Goal: Information Seeking & Learning: Learn about a topic

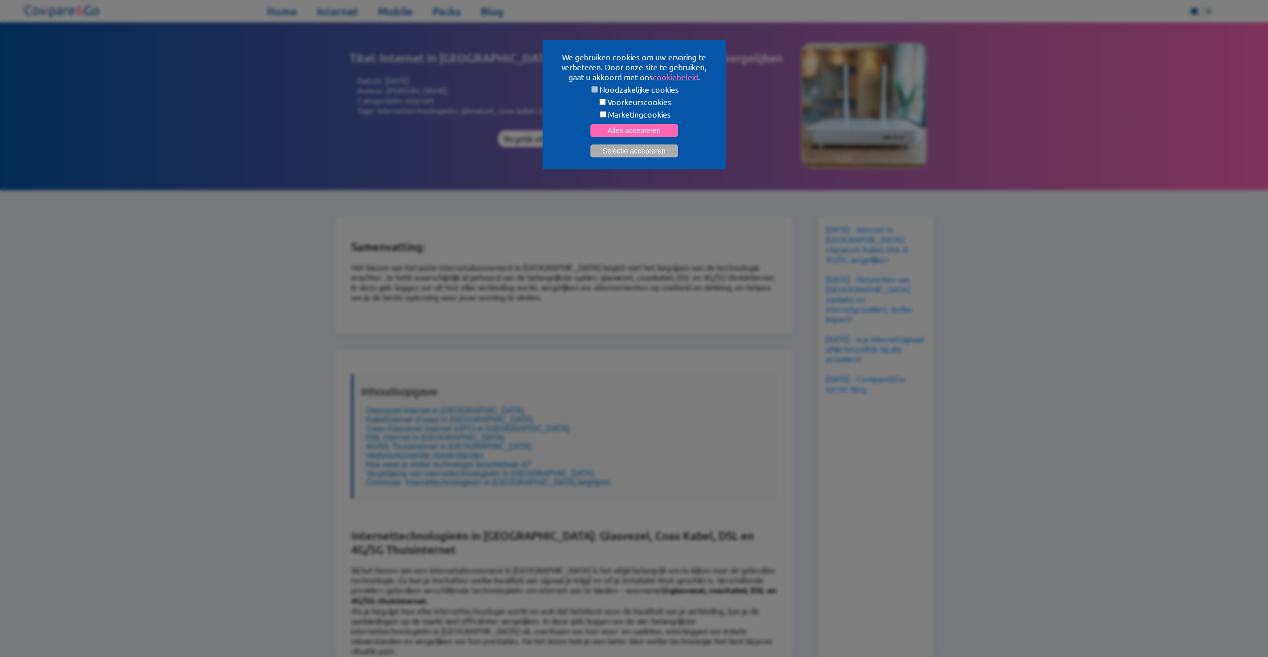
select select "**"
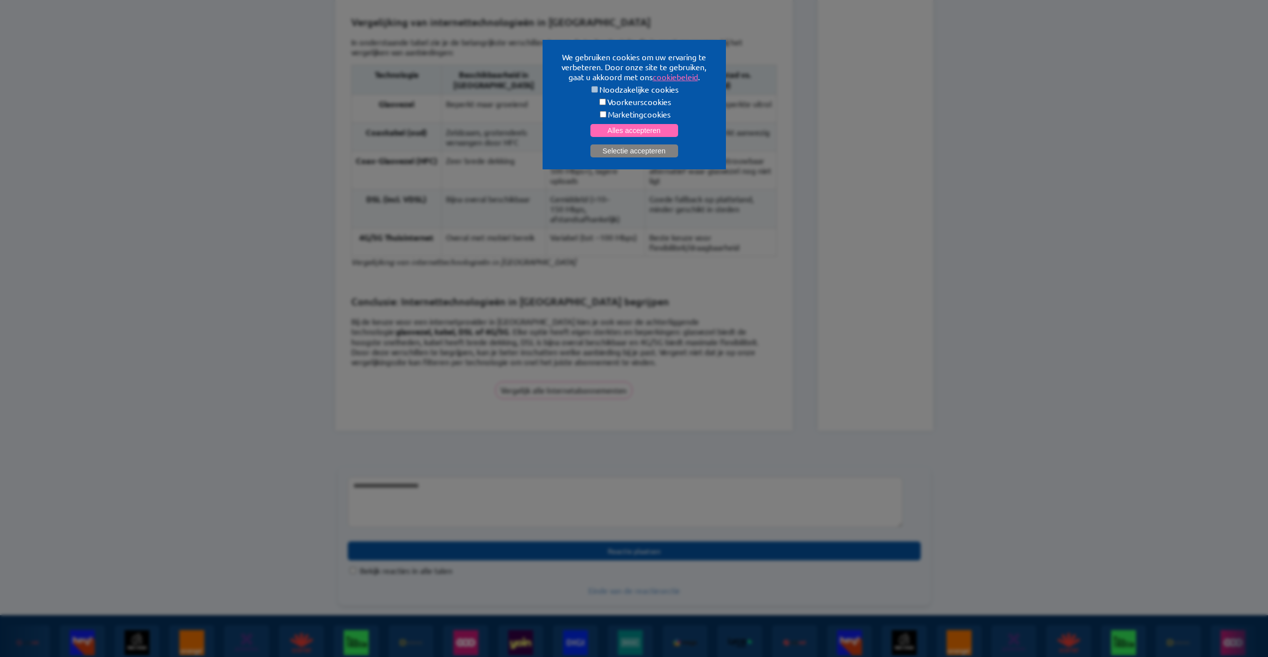
click at [650, 145] on button "Selectie accepteren" at bounding box center [634, 150] width 88 height 13
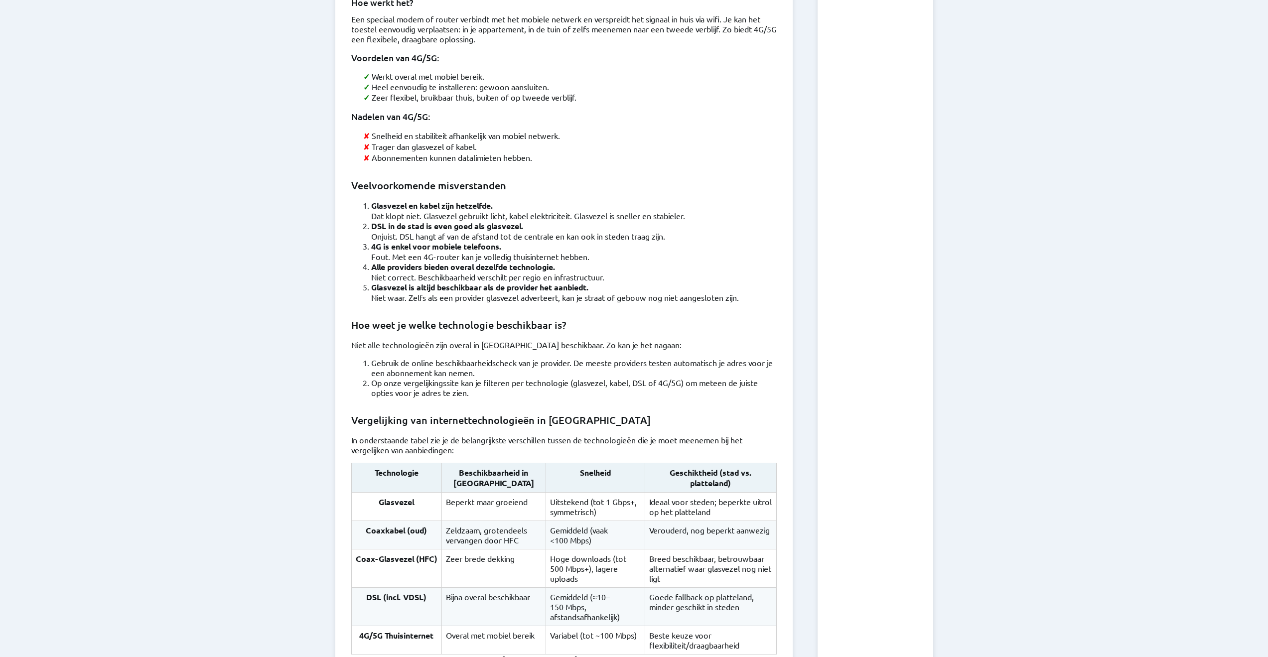
scroll to position [1838, 0]
drag, startPoint x: 458, startPoint y: 411, endPoint x: 501, endPoint y: 419, distance: 44.1
click at [501, 522] on td "Zeldzaam, grotendeels vervangen door HFC" at bounding box center [493, 536] width 104 height 28
drag, startPoint x: 455, startPoint y: 411, endPoint x: 501, endPoint y: 421, distance: 47.1
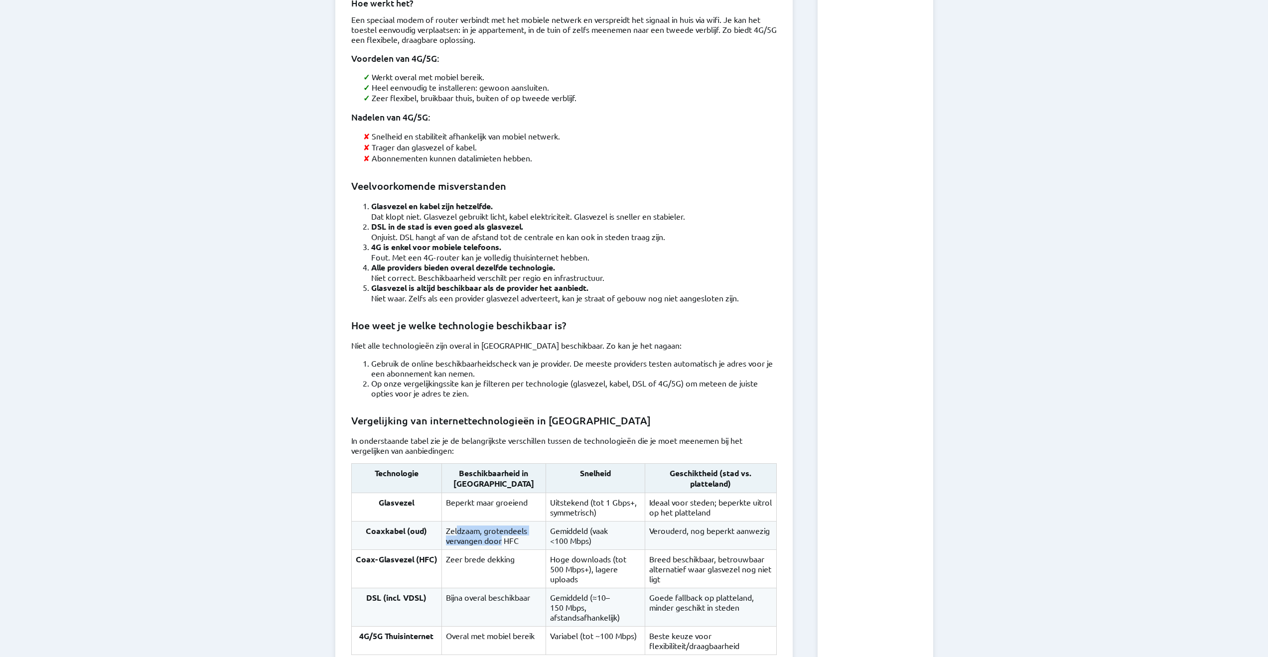
click at [501, 522] on td "Zeldzaam, grotendeels vervangen door HFC" at bounding box center [493, 536] width 104 height 28
drag, startPoint x: 443, startPoint y: 405, endPoint x: 509, endPoint y: 417, distance: 66.8
click at [509, 522] on td "Zeldzaam, grotendeels vervangen door HFC" at bounding box center [493, 536] width 104 height 28
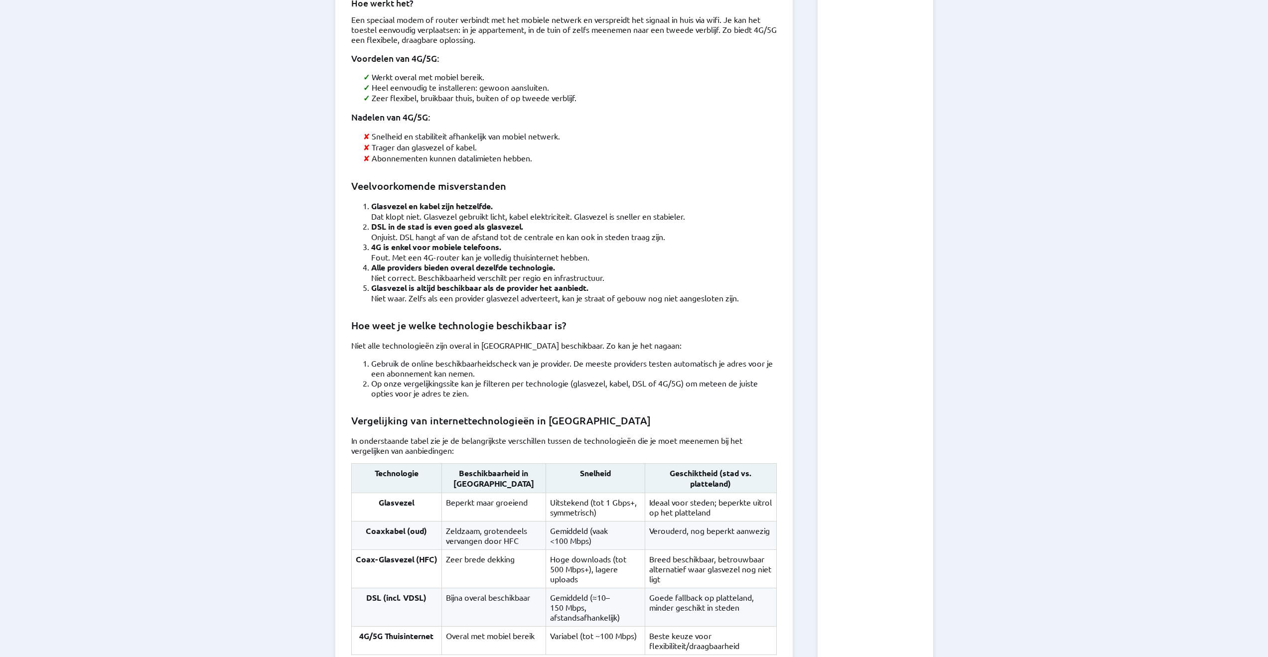
click at [561, 522] on td "Gemiddeld (vaak <100 Mbps)" at bounding box center [596, 536] width 100 height 28
drag, startPoint x: 534, startPoint y: 509, endPoint x: 608, endPoint y: 509, distance: 74.2
click at [608, 627] on td "Variabel (tot ~100 Mbps)" at bounding box center [596, 641] width 100 height 28
drag, startPoint x: 647, startPoint y: 508, endPoint x: 733, endPoint y: 524, distance: 87.6
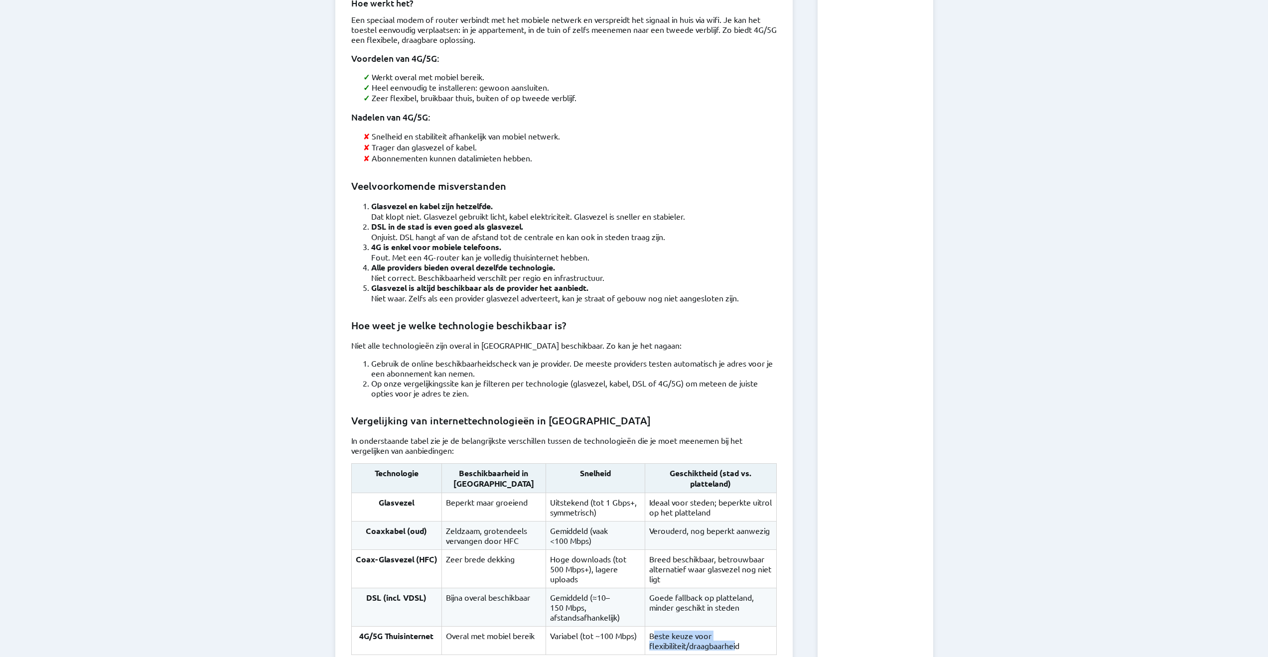
click at [733, 627] on td "Beste keuze voor flexibiliteit/draagbaarheid" at bounding box center [710, 641] width 131 height 28
drag, startPoint x: 448, startPoint y: 507, endPoint x: 520, endPoint y: 514, distance: 71.6
click at [520, 627] on td "Overal met mobiel bereik" at bounding box center [493, 641] width 104 height 28
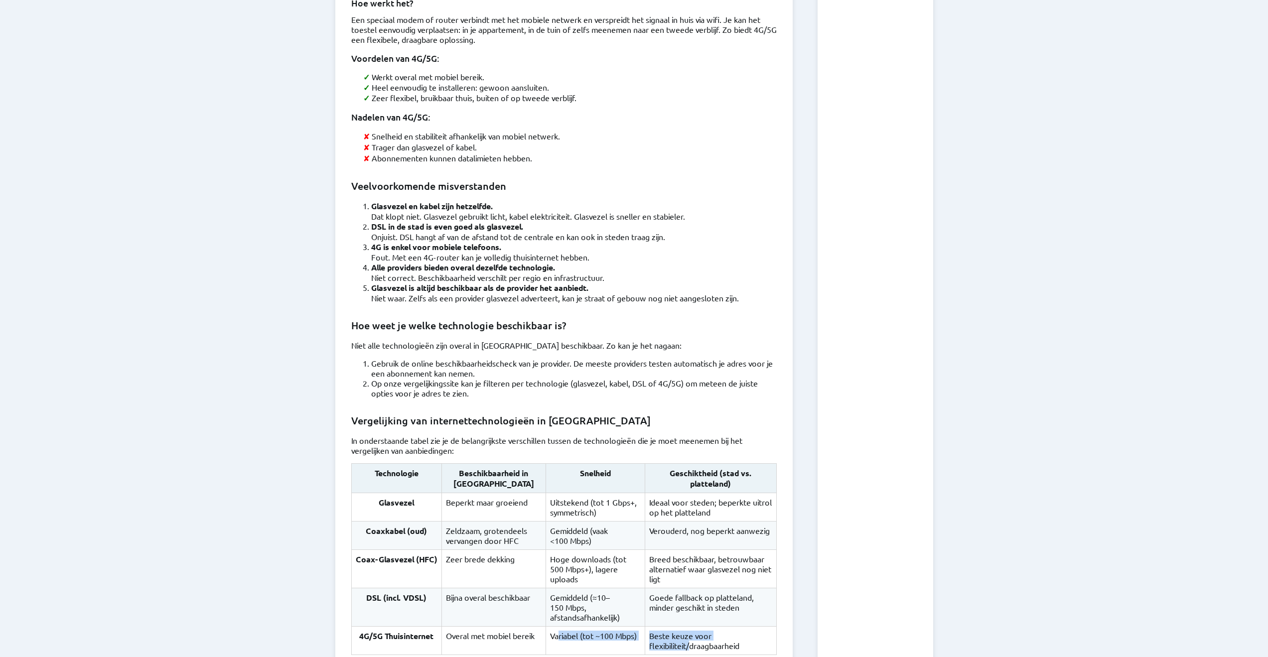
drag, startPoint x: 545, startPoint y: 510, endPoint x: 686, endPoint y: 518, distance: 141.2
click at [686, 627] on tr "4G/5G Thuisinternet Overal met mobiel bereik Variabel (tot ~100 Mbps) Beste keu…" at bounding box center [563, 641] width 425 height 28
click at [686, 627] on td "Beste keuze voor flexibiliteit/draagbaarheid" at bounding box center [710, 641] width 131 height 28
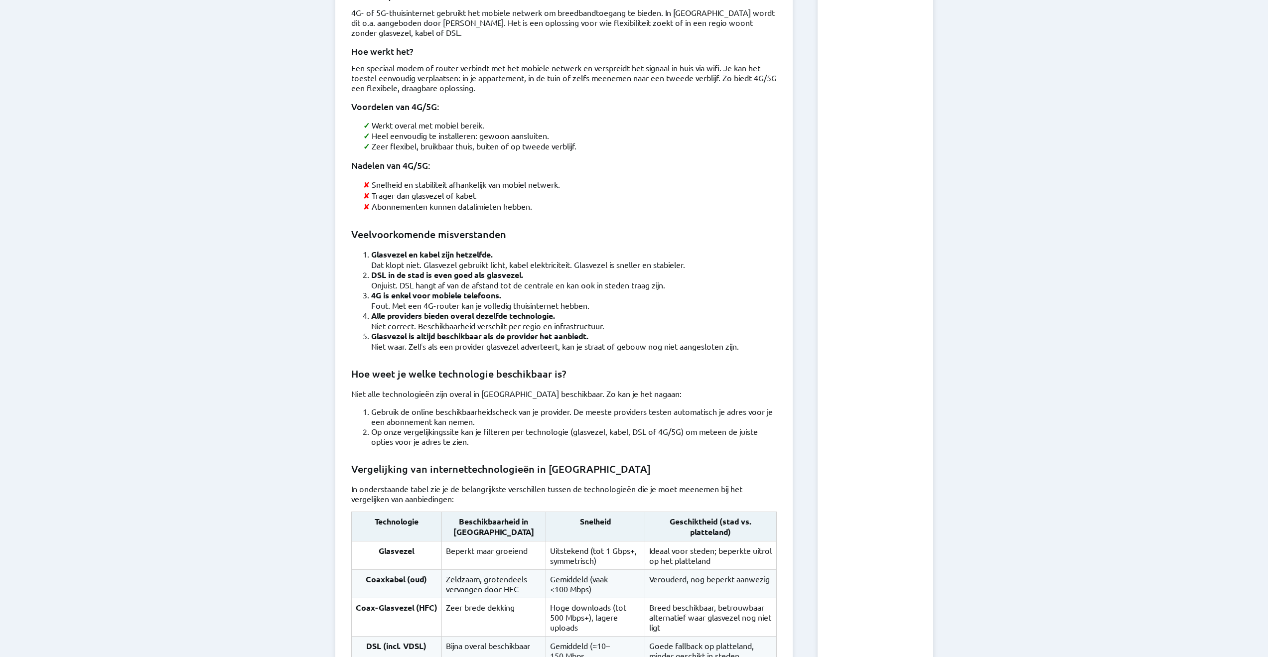
scroll to position [1788, 0]
drag, startPoint x: 646, startPoint y: 521, endPoint x: 694, endPoint y: 536, distance: 49.6
click at [694, 638] on td "Goede fallback op platteland, minder geschikt in steden" at bounding box center [710, 657] width 131 height 38
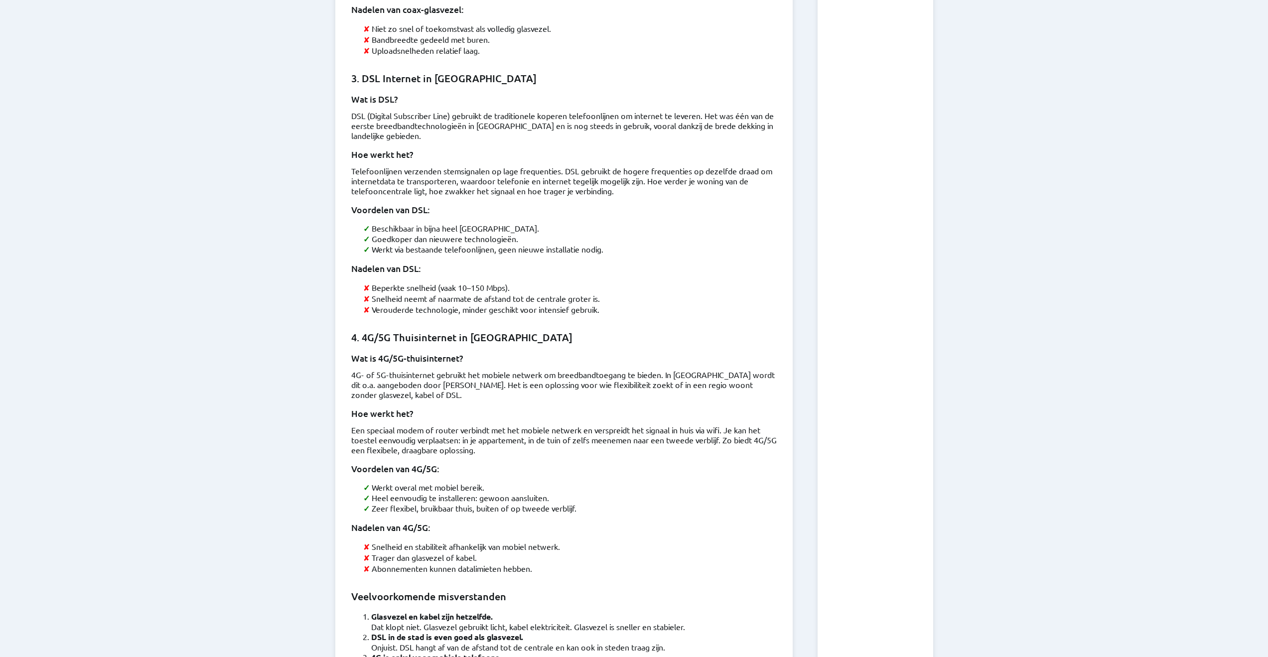
scroll to position [1489, 0]
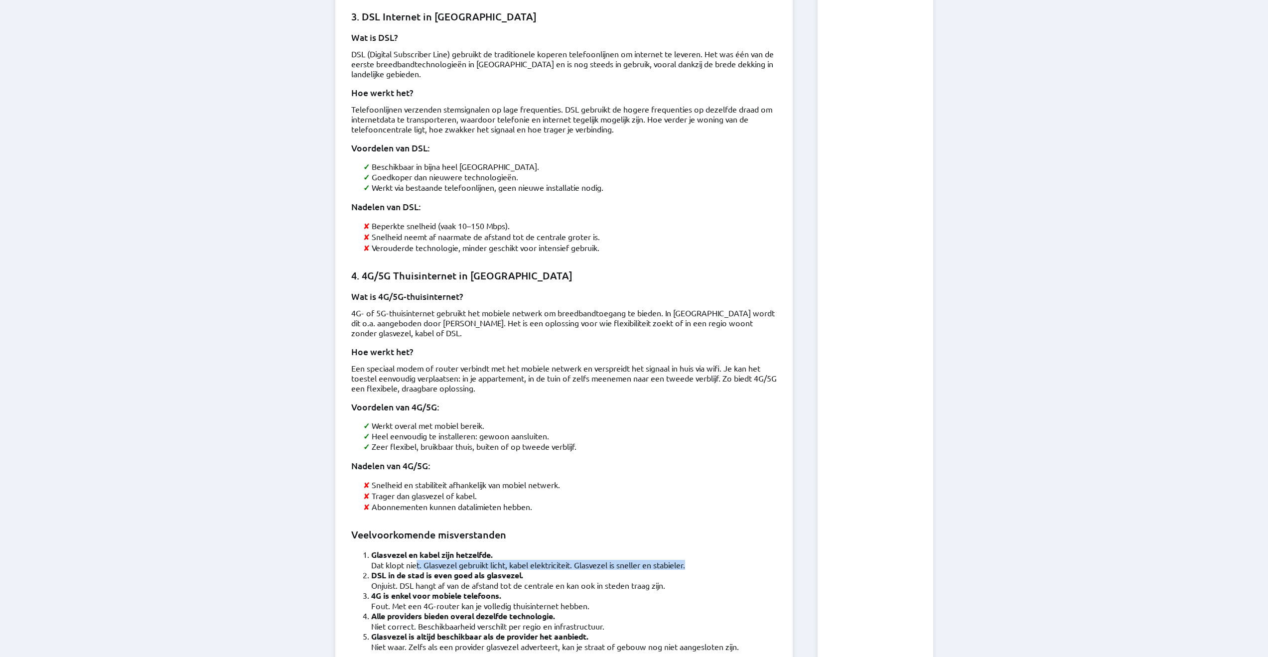
drag, startPoint x: 417, startPoint y: 473, endPoint x: 540, endPoint y: 476, distance: 123.1
click at [540, 550] on ol "Glasvezel en kabel zijn hetzelfde. Dat klopt niet. Glasvezel gebruikt licht, ka…" at bounding box center [563, 601] width 425 height 102
click at [540, 570] on li "DSL in de stad is even goed als glasvezel. Onjuist. DSL hangt af van de afstand…" at bounding box center [574, 580] width 406 height 20
drag, startPoint x: 524, startPoint y: 470, endPoint x: 619, endPoint y: 472, distance: 95.7
click at [619, 560] on p "Dat klopt niet. Glasvezel gebruikt licht, kabel elektriciteit. Glasvezel is sne…" at bounding box center [574, 565] width 406 height 10
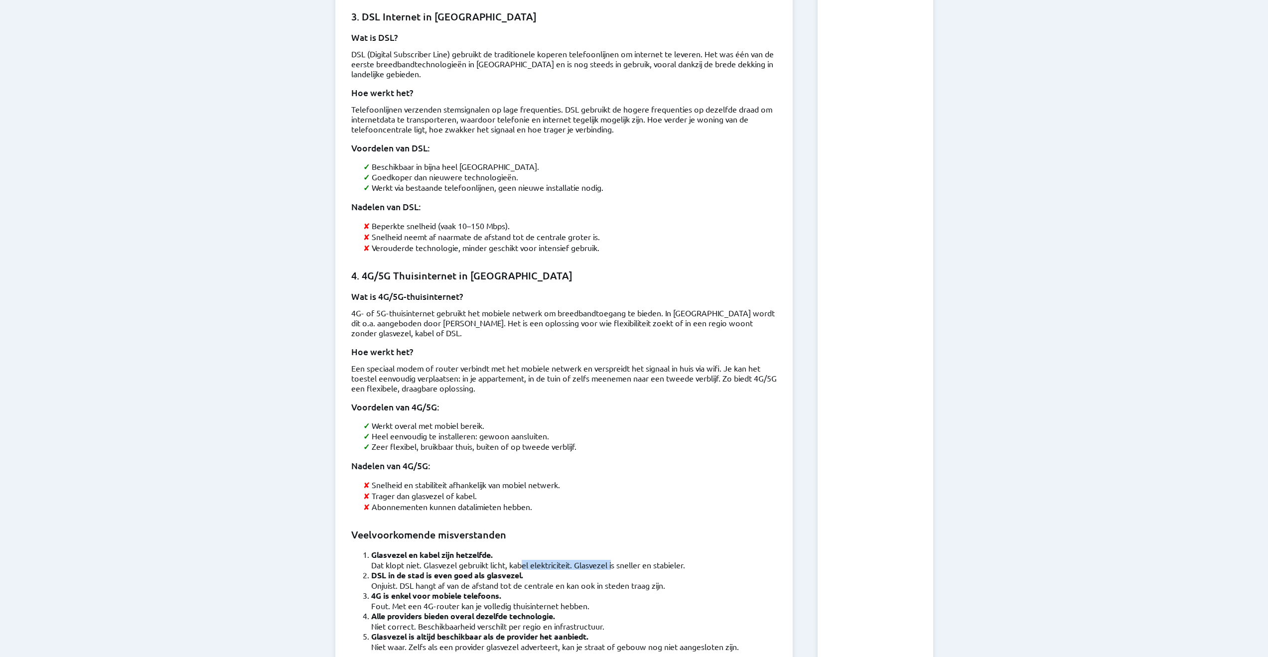
click at [619, 560] on p "Dat klopt niet. Glasvezel gebruikt licht, kabel elektriciteit. Glasvezel is sne…" at bounding box center [574, 565] width 406 height 10
drag, startPoint x: 380, startPoint y: 481, endPoint x: 478, endPoint y: 481, distance: 98.2
click at [477, 570] on strong "DSL in de stad is even goed als glasvezel." at bounding box center [447, 575] width 152 height 10
click at [478, 570] on strong "DSL in de stad is even goed als glasvezel." at bounding box center [447, 575] width 152 height 10
drag, startPoint x: 402, startPoint y: 487, endPoint x: 634, endPoint y: 487, distance: 232.7
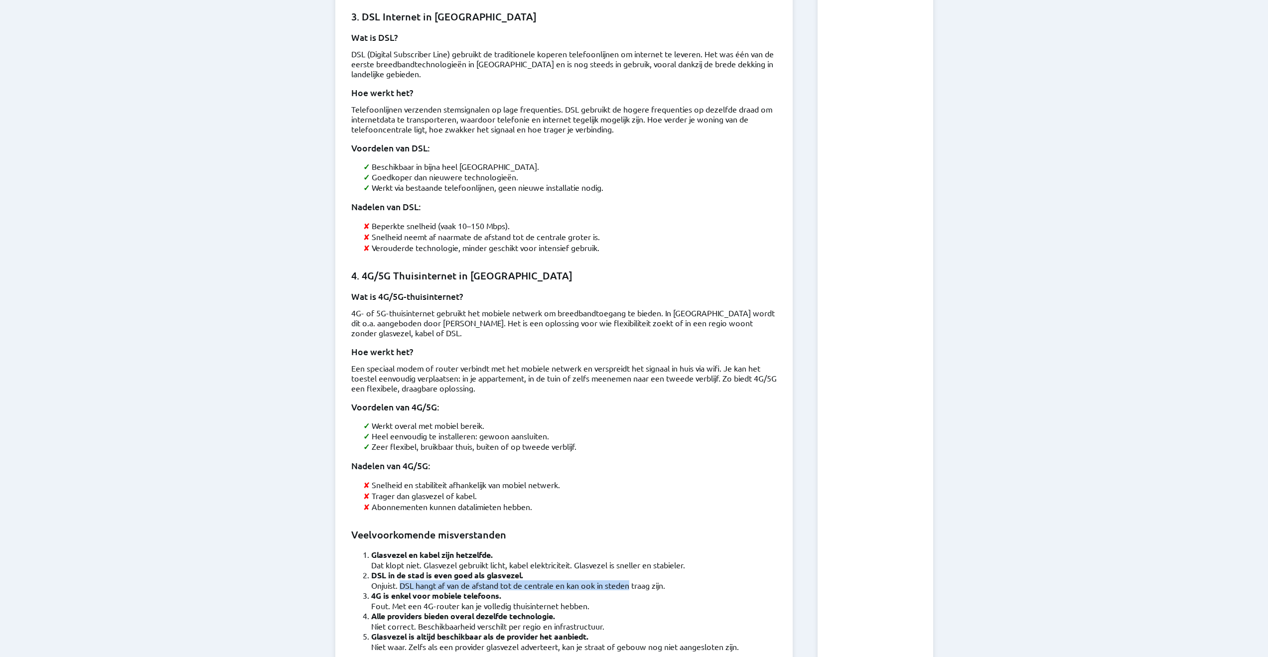
click at [634, 580] on p "Onjuist. DSL hangt af van de afstand tot de centrale en kan ook in steden traag…" at bounding box center [574, 585] width 406 height 10
drag, startPoint x: 400, startPoint y: 507, endPoint x: 552, endPoint y: 509, distance: 152.0
click at [552, 601] on p "Fout. Met een 4G-router kan je volledig thuisinternet hebben." at bounding box center [574, 606] width 406 height 10
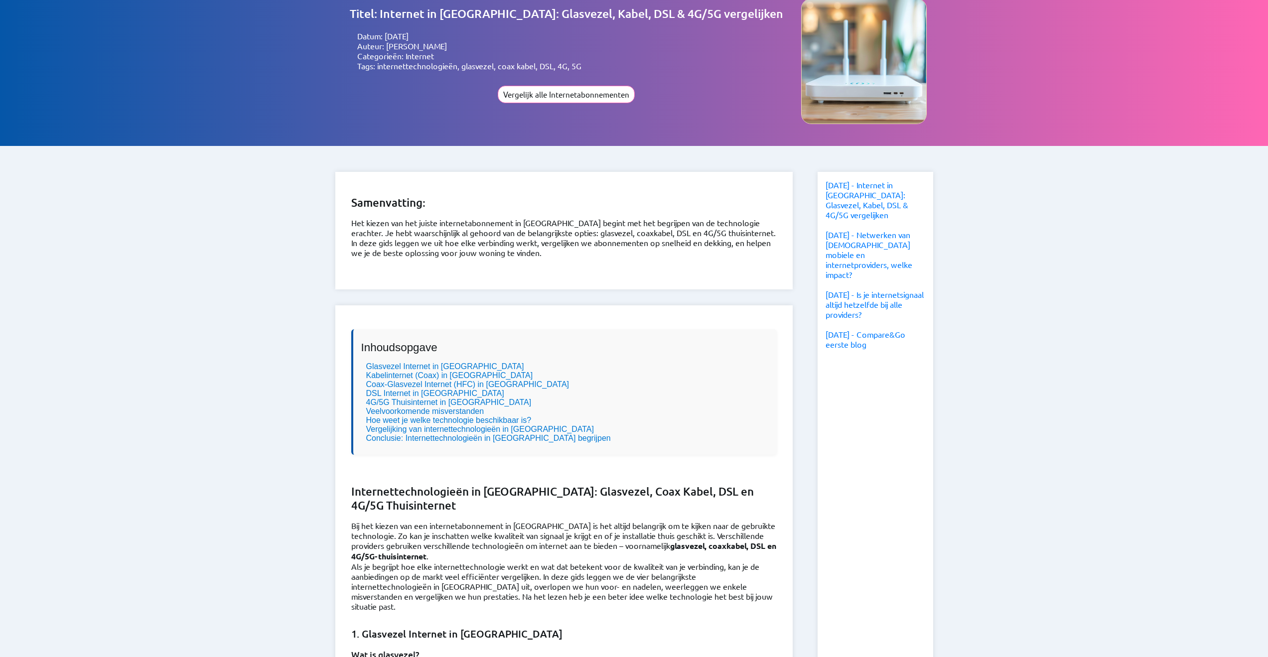
scroll to position [1, 0]
